Goal: Task Accomplishment & Management: Use online tool/utility

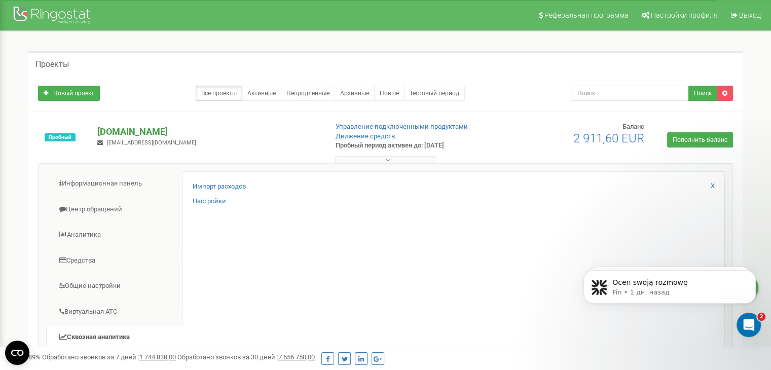
click at [134, 132] on p "[DOMAIN_NAME]" at bounding box center [208, 131] width 222 height 13
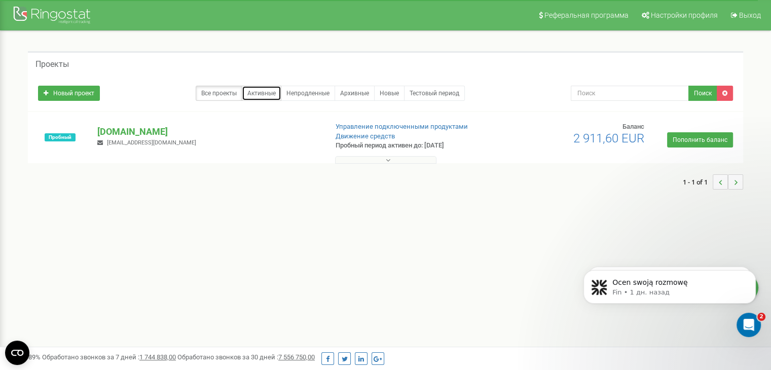
click at [264, 94] on link "Активные" at bounding box center [262, 93] width 40 height 15
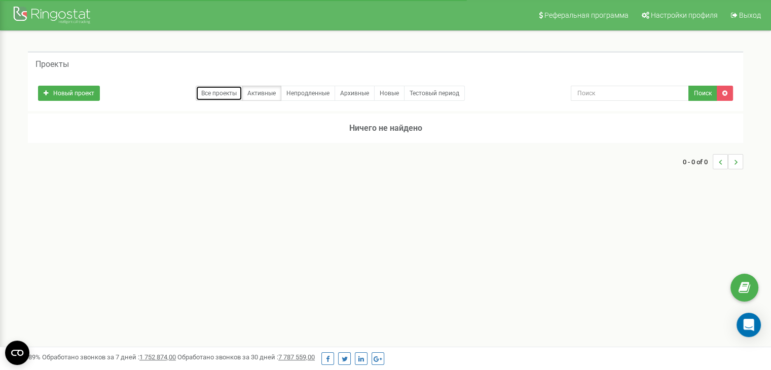
click at [215, 91] on link "Все проекты" at bounding box center [219, 93] width 47 height 15
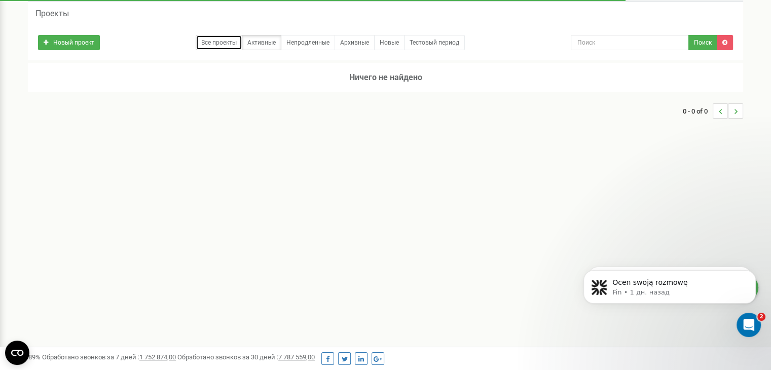
scroll to position [95, 0]
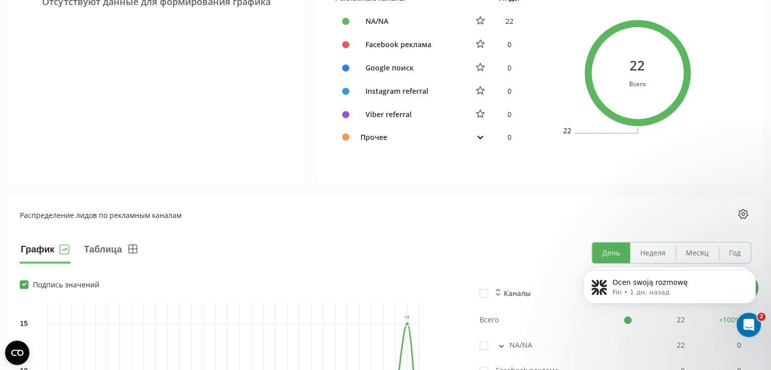
scroll to position [455, 0]
